Goal: Task Accomplishment & Management: Use online tool/utility

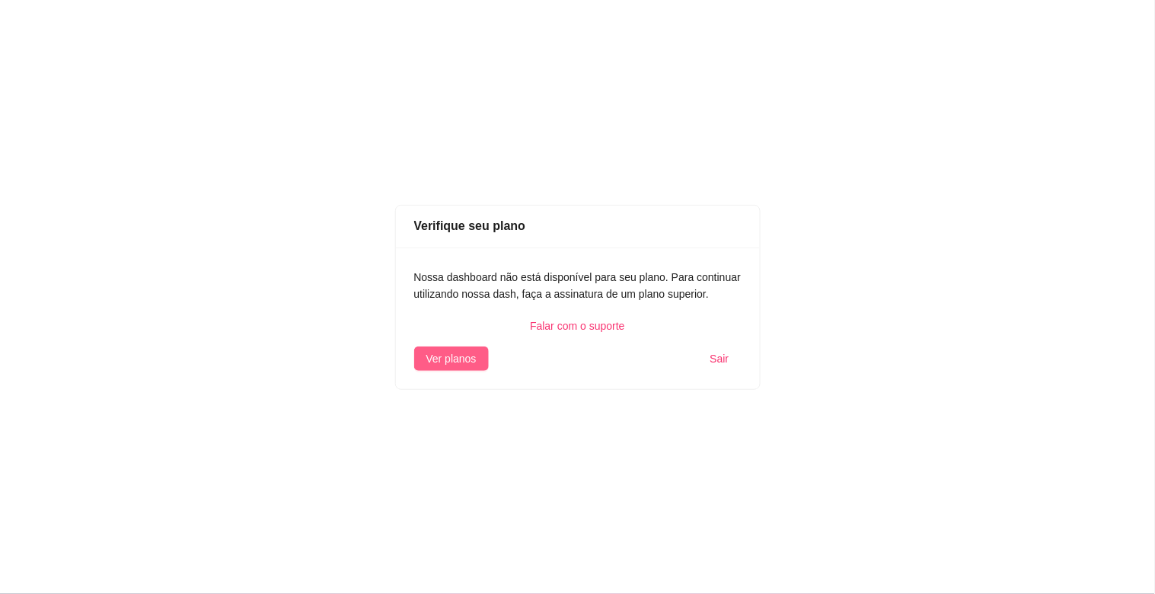
click at [462, 362] on span "Ver planos" at bounding box center [451, 358] width 50 height 17
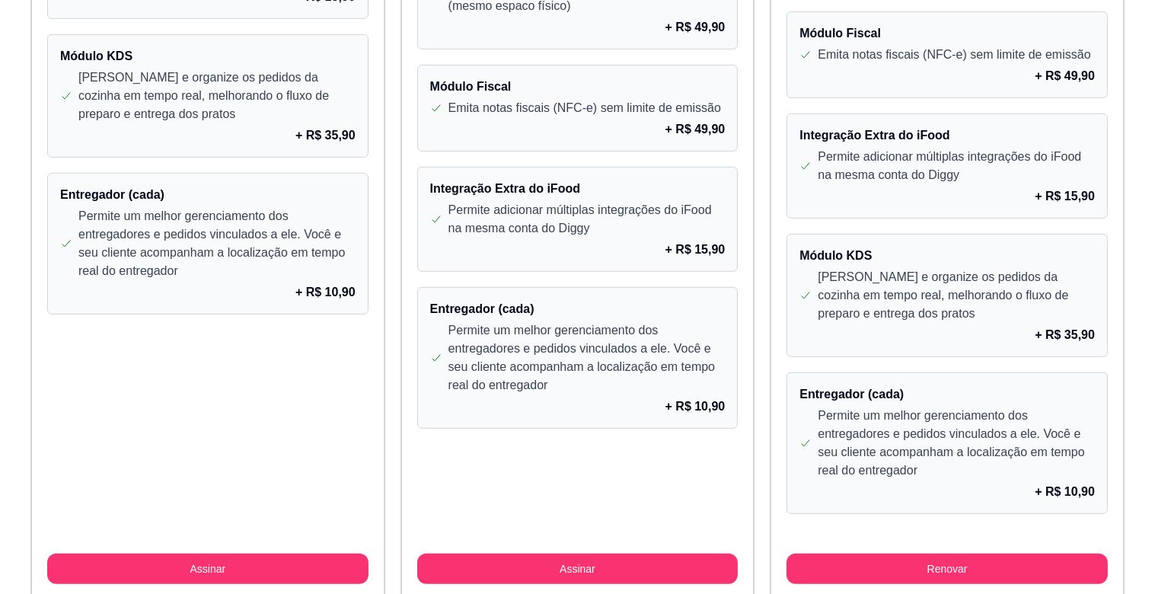
scroll to position [1411, 0]
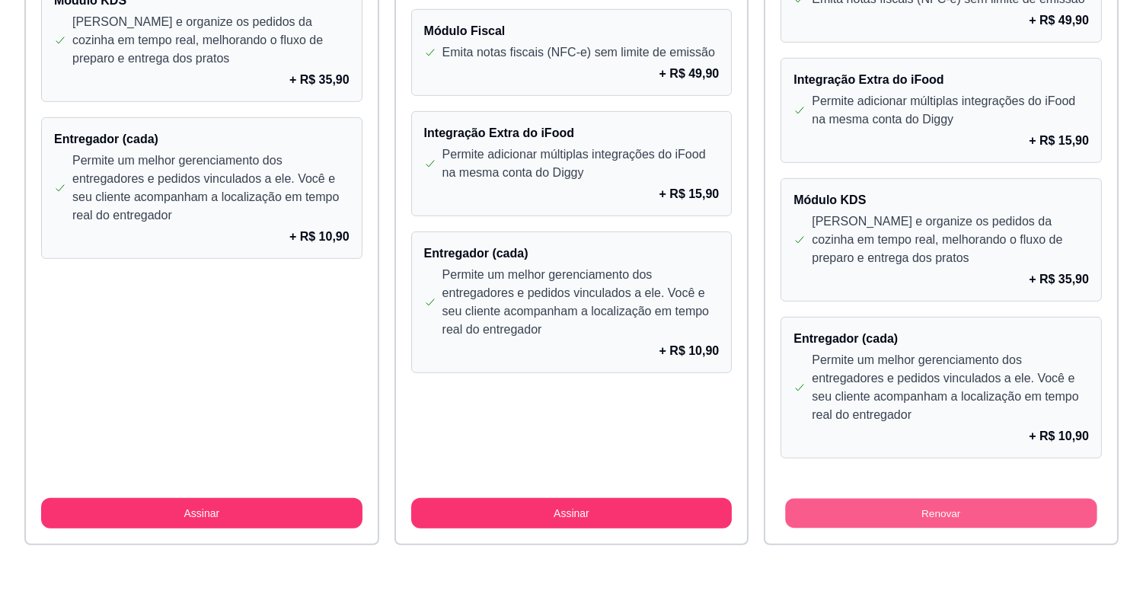
click at [872, 512] on button "Renovar" at bounding box center [941, 514] width 311 height 30
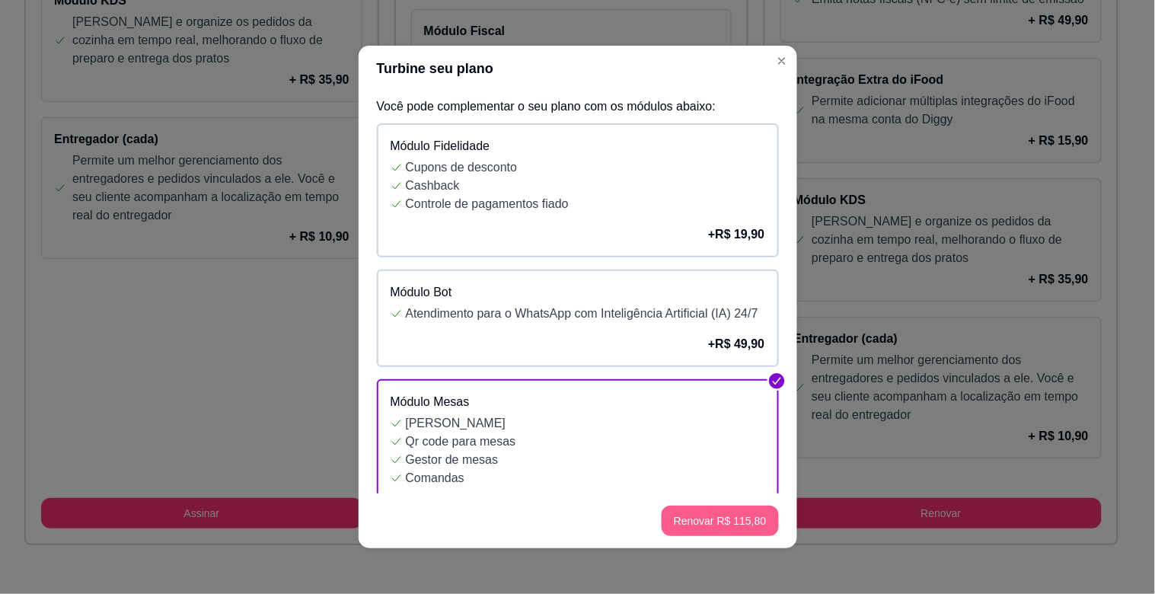
click at [729, 525] on button "Renovar R$ 115,80" at bounding box center [720, 521] width 116 height 30
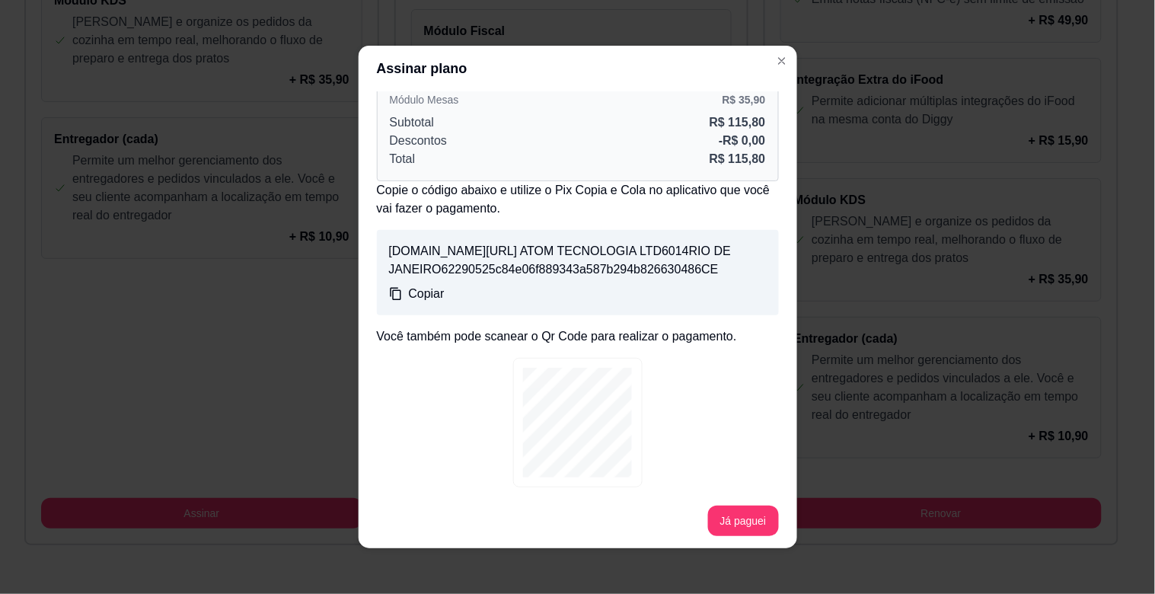
scroll to position [119, 0]
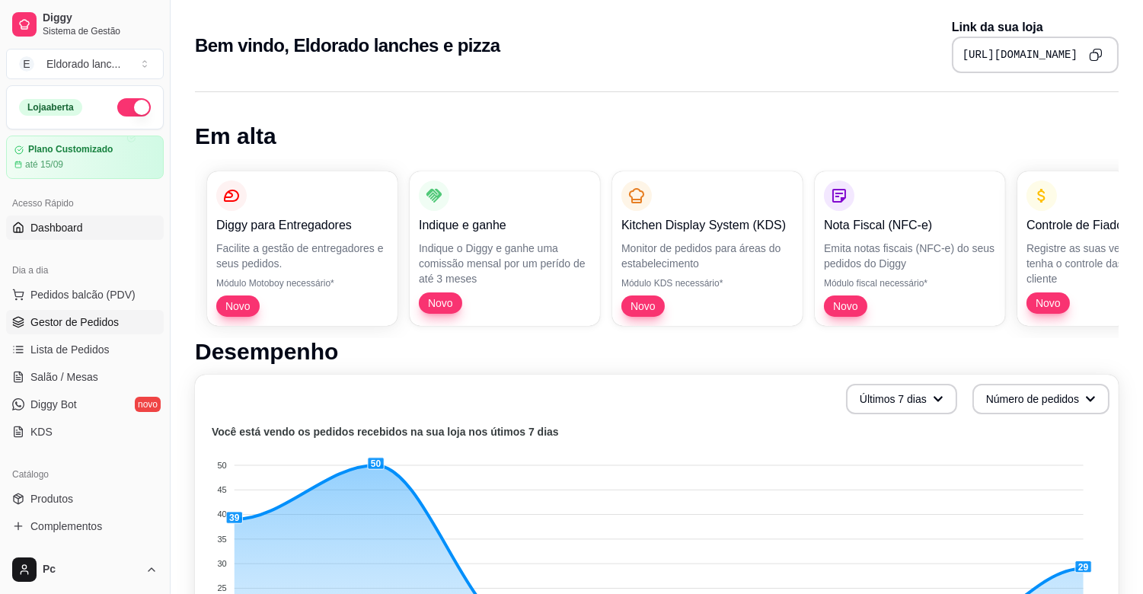
click at [69, 317] on span "Gestor de Pedidos" at bounding box center [74, 321] width 88 height 15
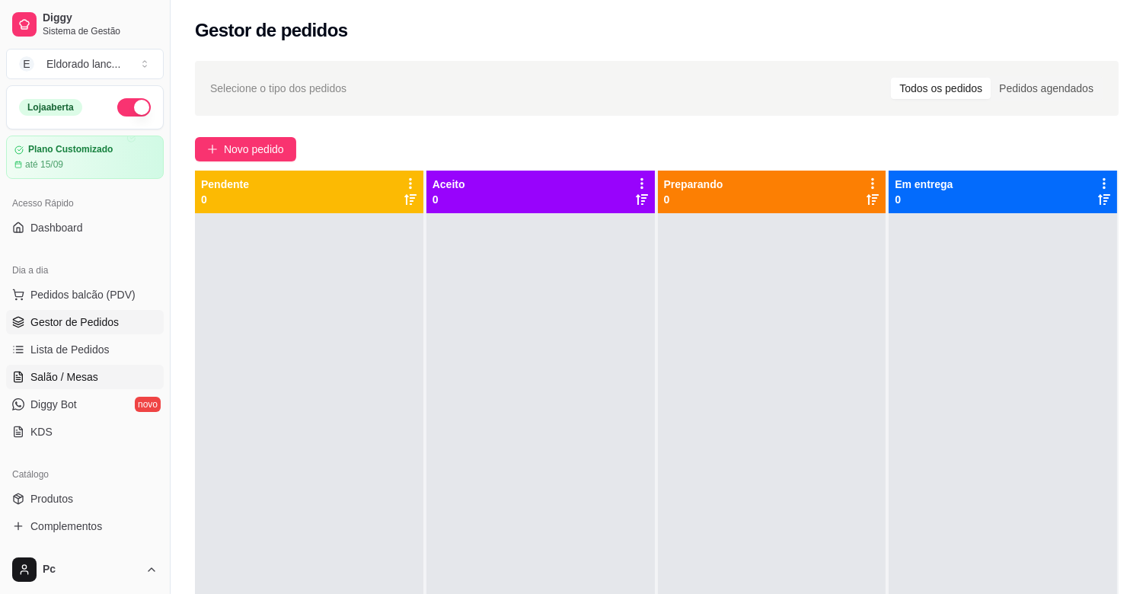
click at [62, 369] on span "Salão / Mesas" at bounding box center [64, 376] width 68 height 15
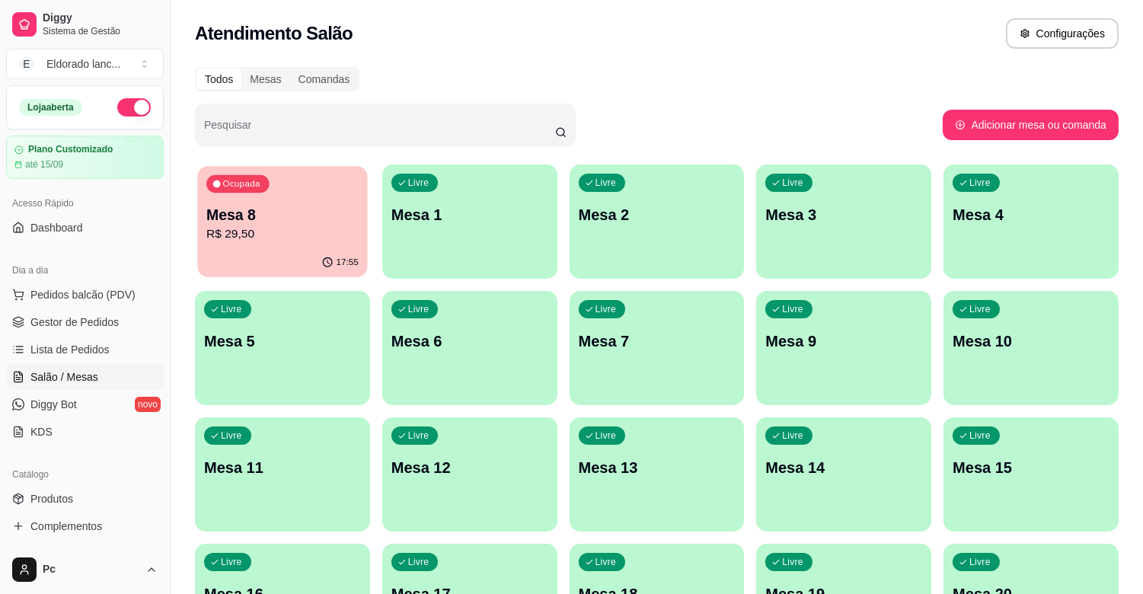
click at [293, 225] on p "R$ 29,50" at bounding box center [282, 234] width 152 height 18
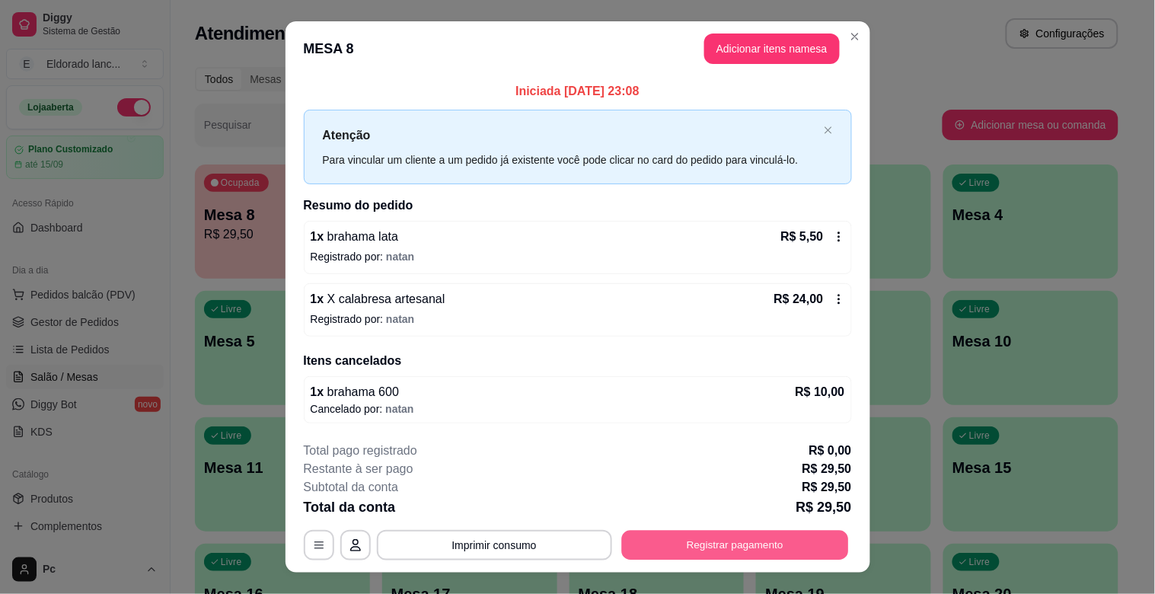
click at [727, 542] on button "Registrar pagamento" at bounding box center [734, 545] width 227 height 30
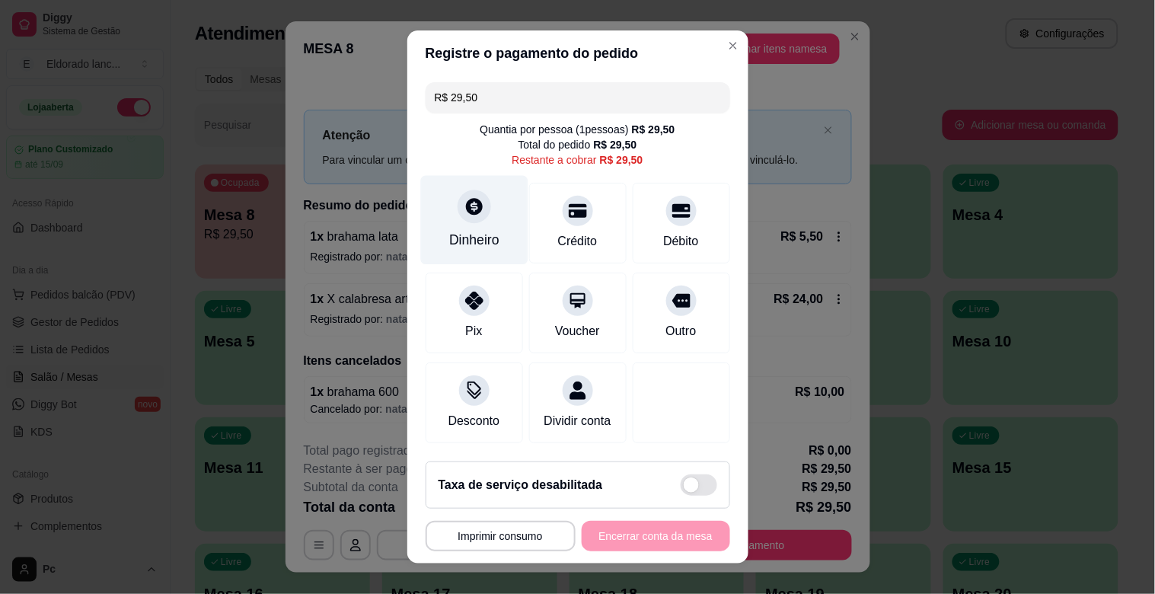
click at [455, 231] on div "Dinheiro" at bounding box center [474, 240] width 50 height 20
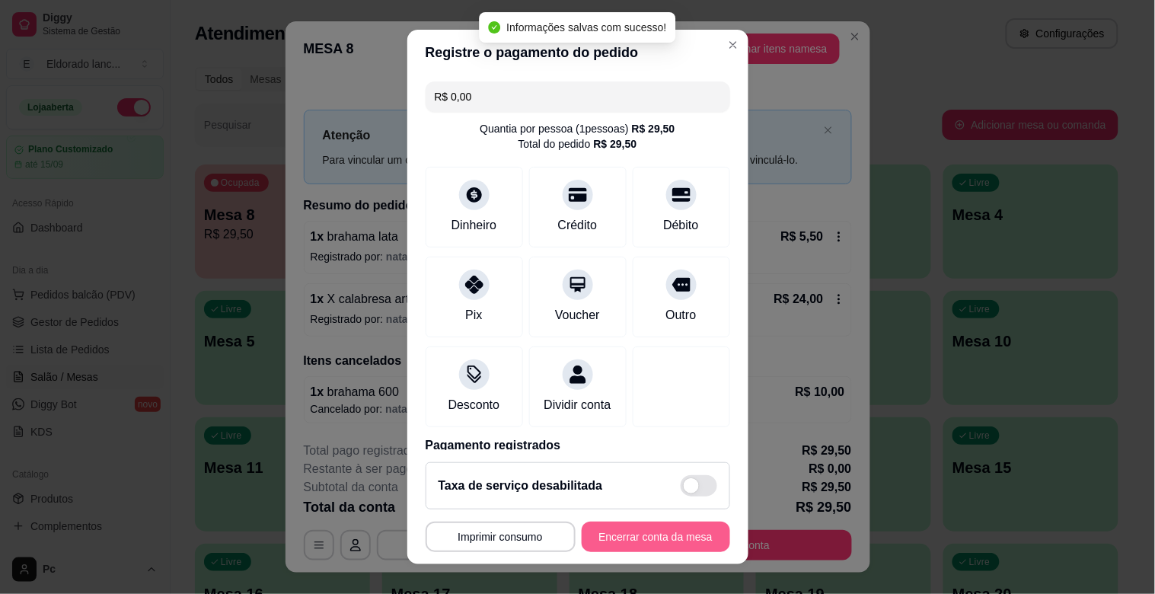
type input "R$ 0,00"
click at [644, 534] on button "Encerrar conta da mesa" at bounding box center [656, 537] width 144 height 30
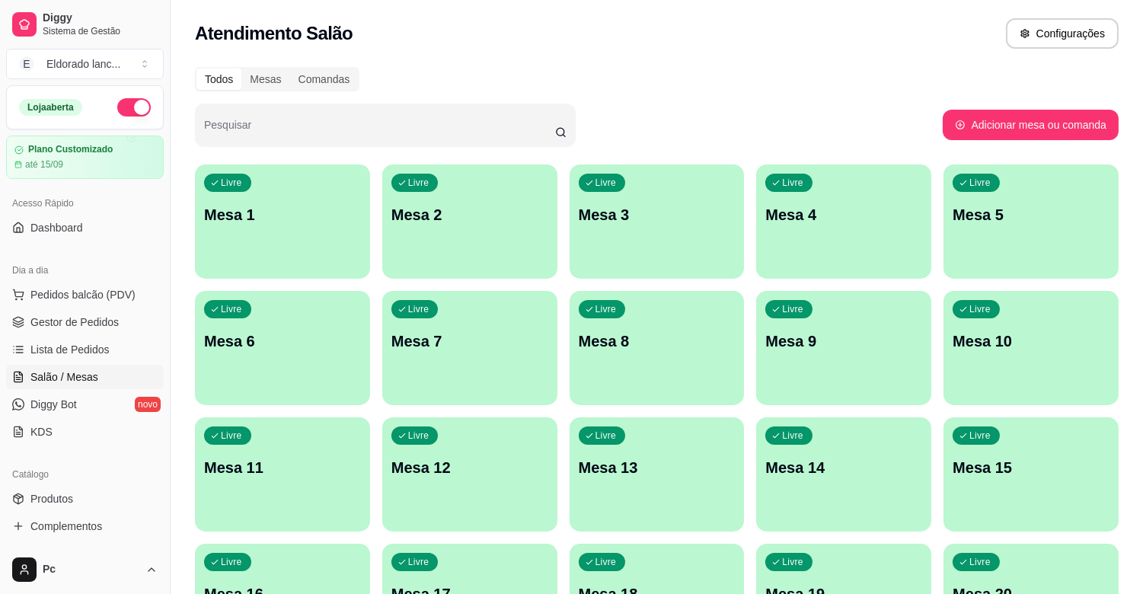
scroll to position [126, 0]
